Goal: Transaction & Acquisition: Purchase product/service

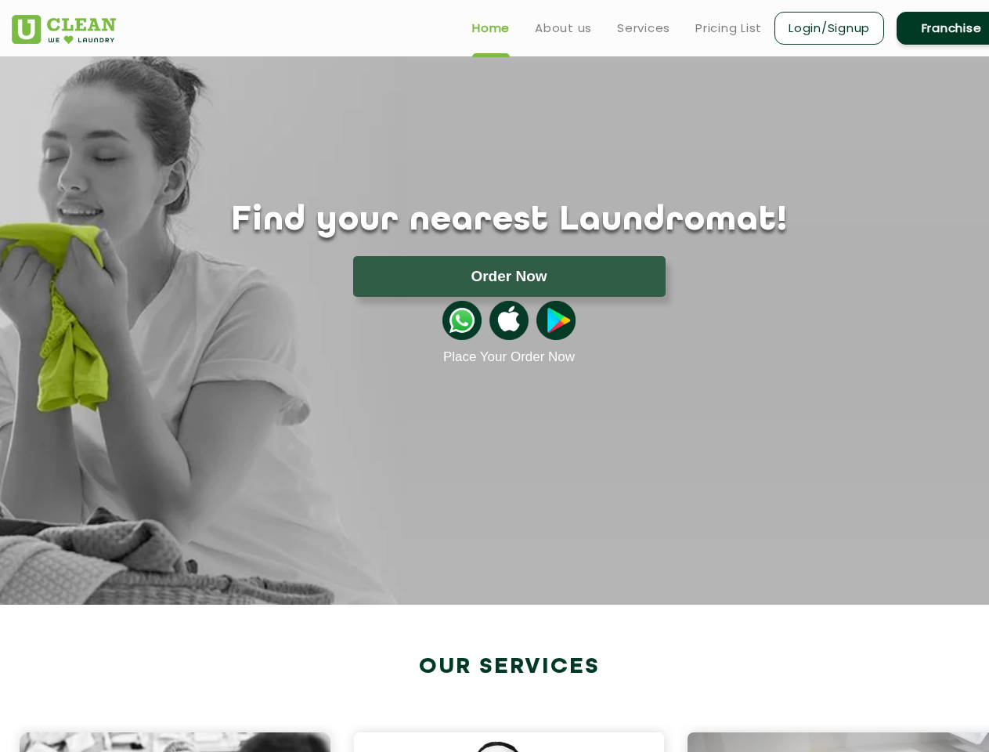
click at [509, 276] on button "Order Now" at bounding box center [509, 276] width 312 height 41
click at [462, 320] on img at bounding box center [461, 320] width 39 height 39
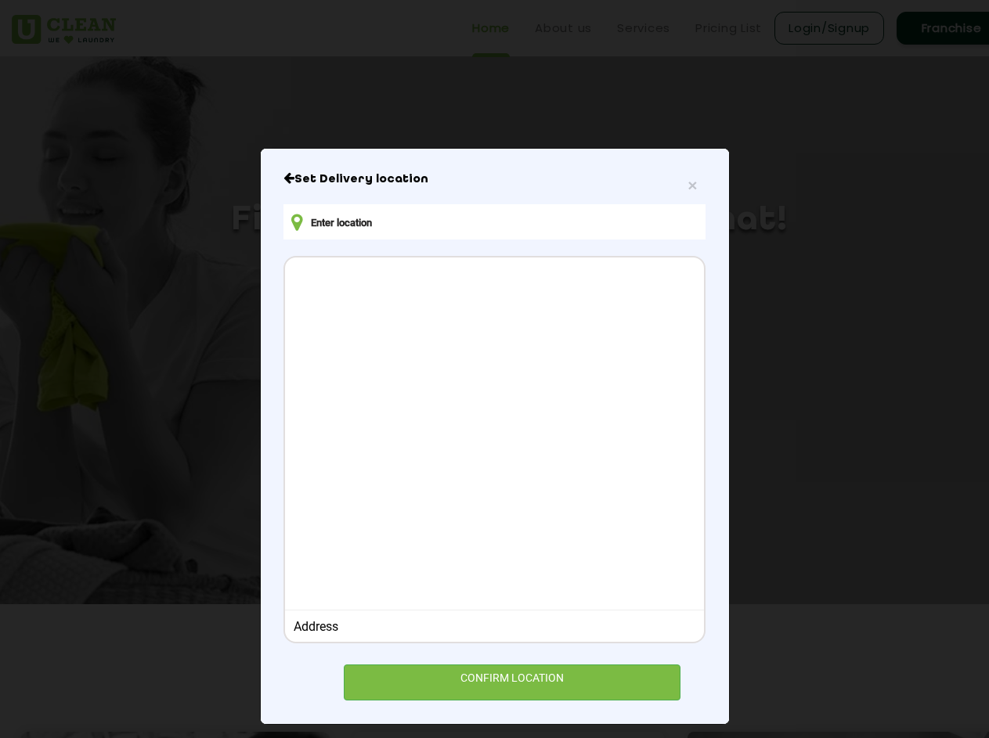
click at [509, 320] on div at bounding box center [494, 432] width 418 height 348
click at [556, 320] on div at bounding box center [494, 432] width 418 height 348
click at [500, 738] on div "× Set Delivery location Address CONFIRM LOCATION" at bounding box center [494, 369] width 989 height 738
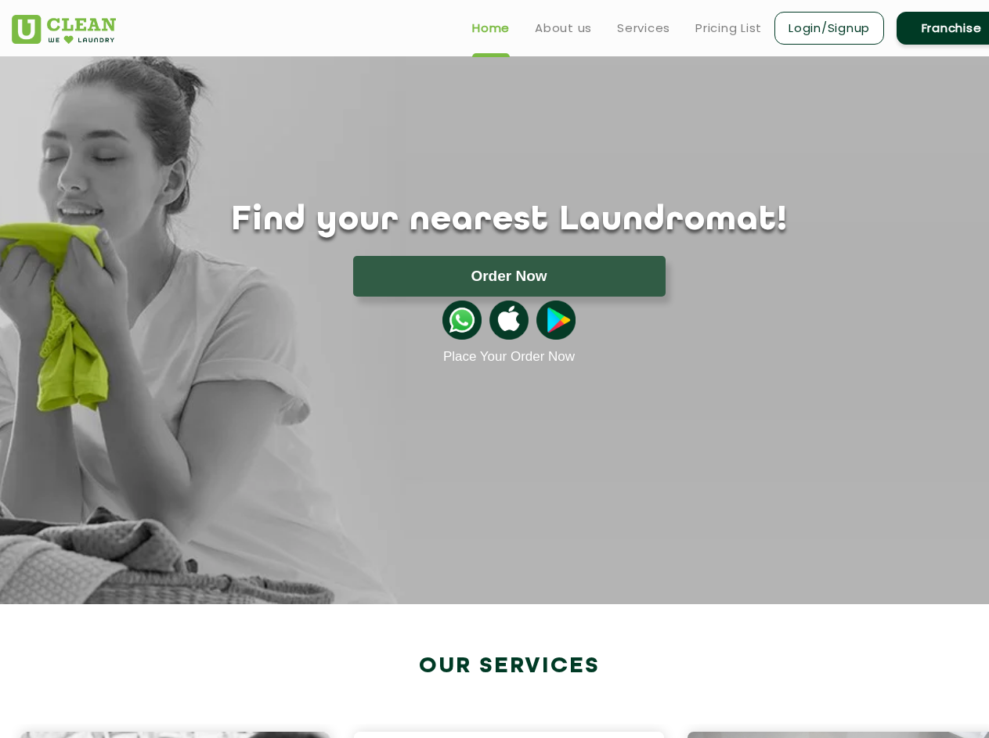
click at [500, 738] on div "× Set Delivery location Address CONFIRM LOCATION" at bounding box center [494, 369] width 989 height 738
